Goal: Navigation & Orientation: Find specific page/section

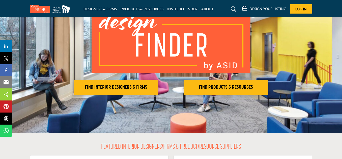
scroll to position [45, 0]
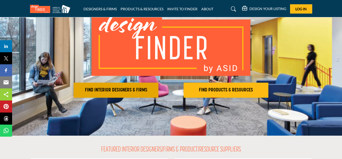
click at [133, 90] on h2 "FIND INTERIOR DESIGNERS & FIRMS" at bounding box center [116, 90] width 82 height 6
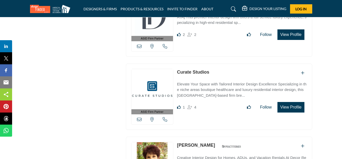
scroll to position [813, 0]
click at [207, 85] on p "Elevate Your Space with Tailored Interior Design Excellence Specializing in the…" at bounding box center [242, 89] width 130 height 17
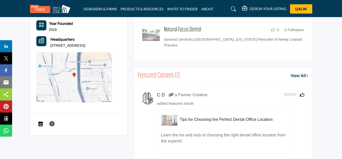
scroll to position [285, 0]
